Goal: Navigation & Orientation: Find specific page/section

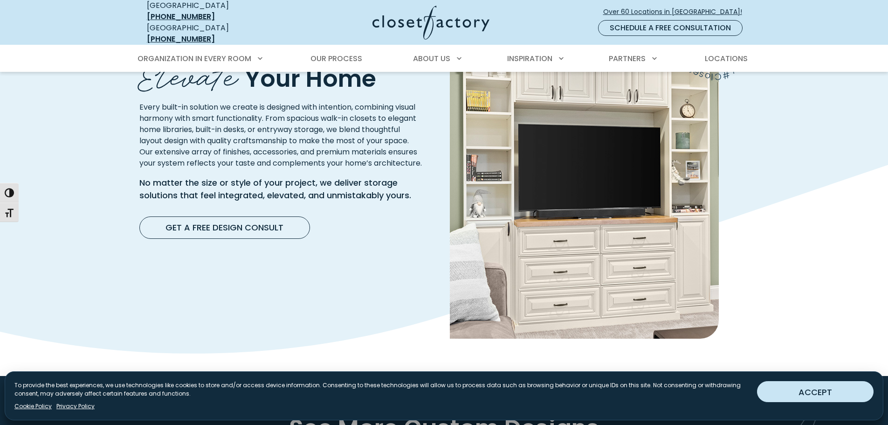
click at [807, 390] on button "ACCEPT" at bounding box center [815, 391] width 117 height 21
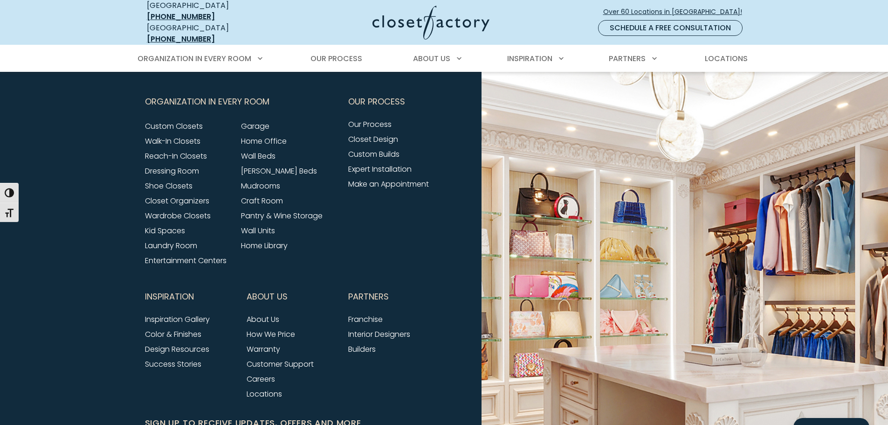
scroll to position [3151, 0]
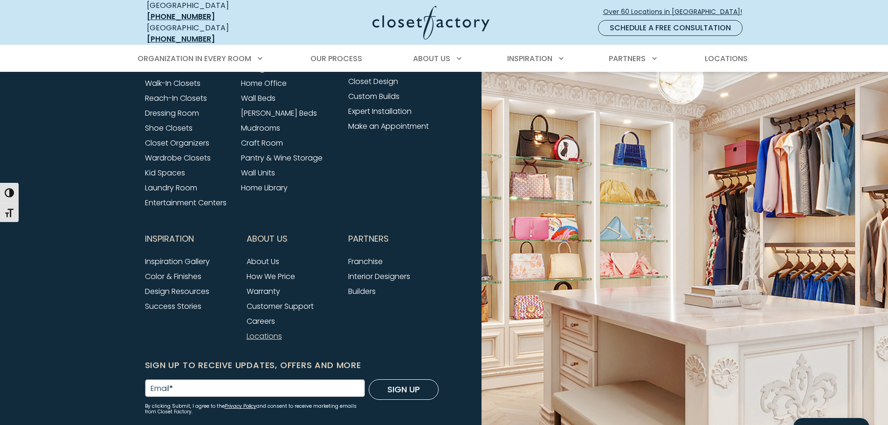
click at [267, 341] on link "Locations" at bounding box center [264, 336] width 35 height 11
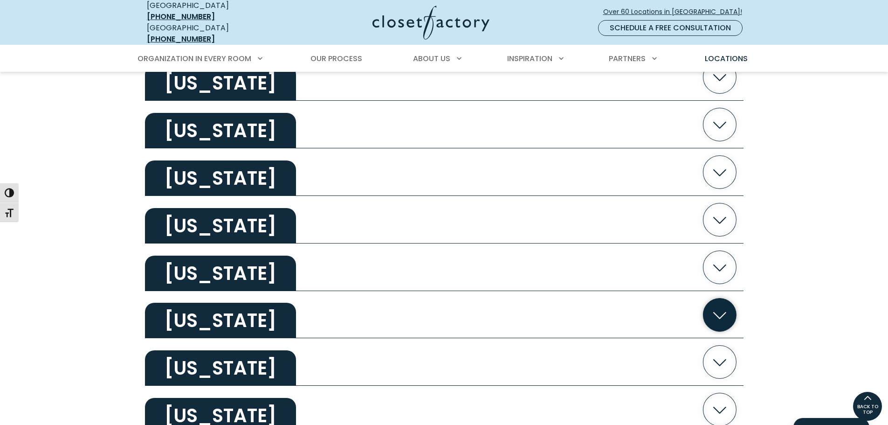
scroll to position [326, 0]
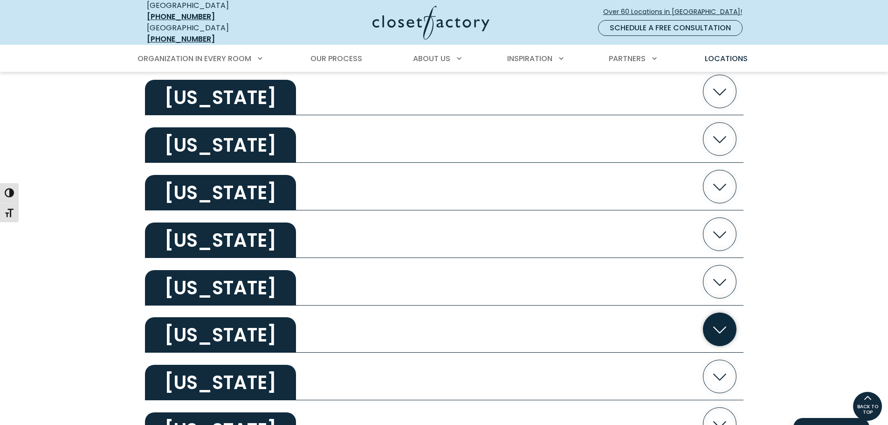
click at [236, 322] on h2 "[US_STATE]" at bounding box center [220, 334] width 151 height 35
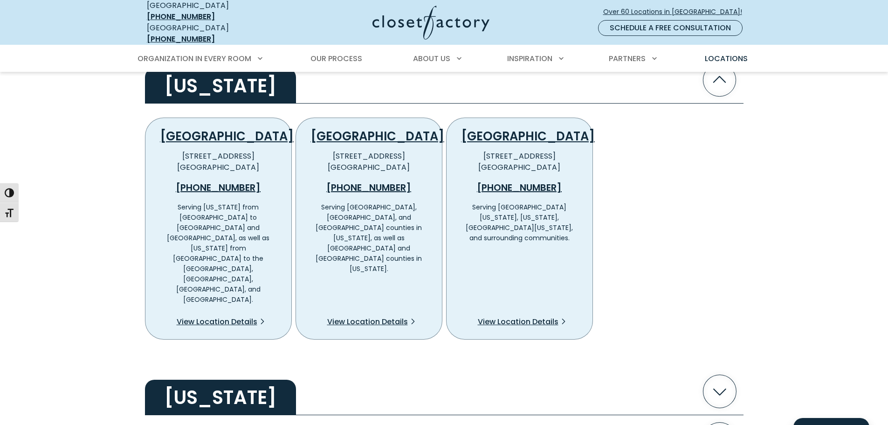
scroll to position [559, 0]
